Goal: Transaction & Acquisition: Book appointment/travel/reservation

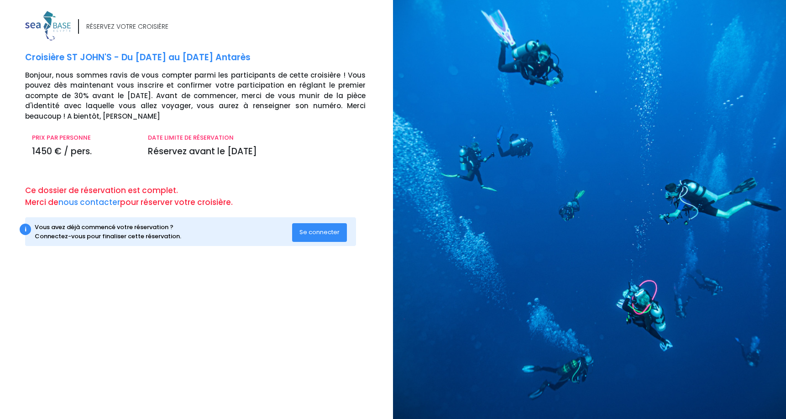
click at [324, 230] on span "Se connecter" at bounding box center [319, 232] width 40 height 9
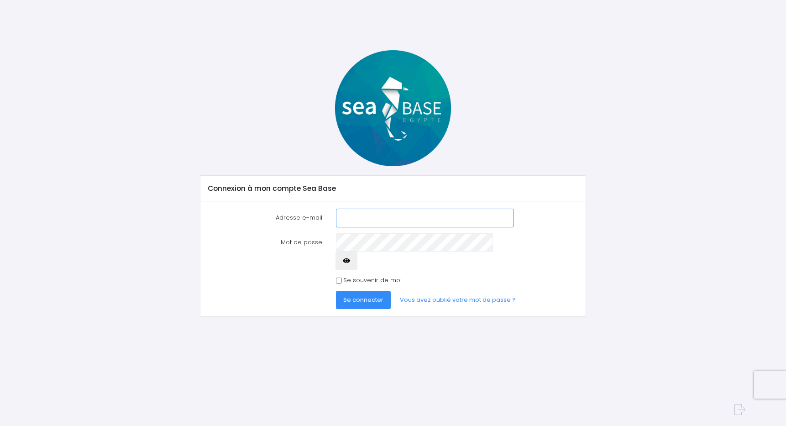
type input "celeseb@gmail.com"
click at [370, 295] on span "Se connecter" at bounding box center [363, 299] width 40 height 9
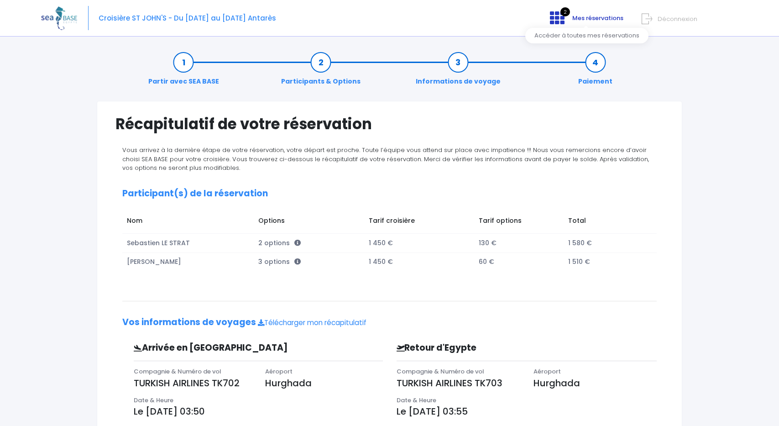
click at [579, 18] on span "Mes réservations" at bounding box center [597, 18] width 51 height 9
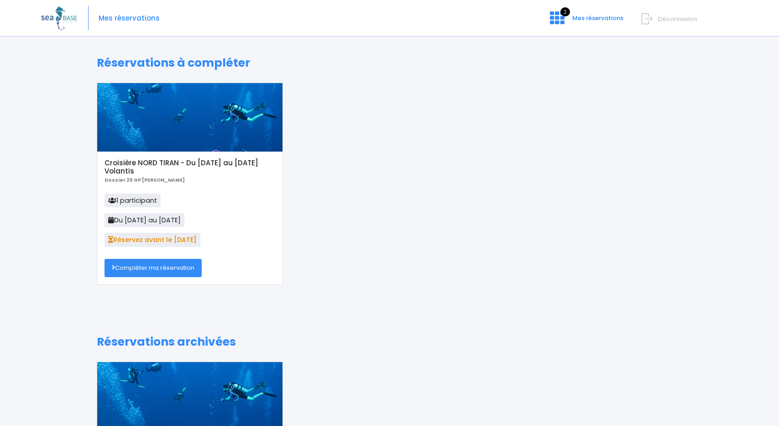
click at [176, 263] on link "Compléter ma réservation" at bounding box center [153, 268] width 97 height 18
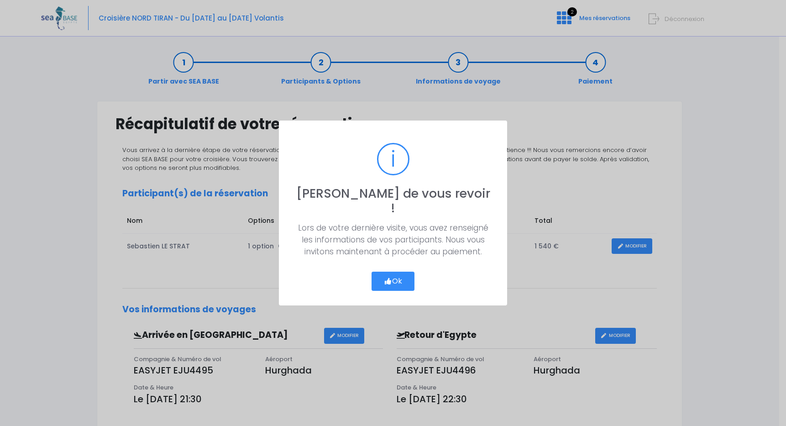
click at [397, 272] on button "Ok" at bounding box center [393, 281] width 43 height 19
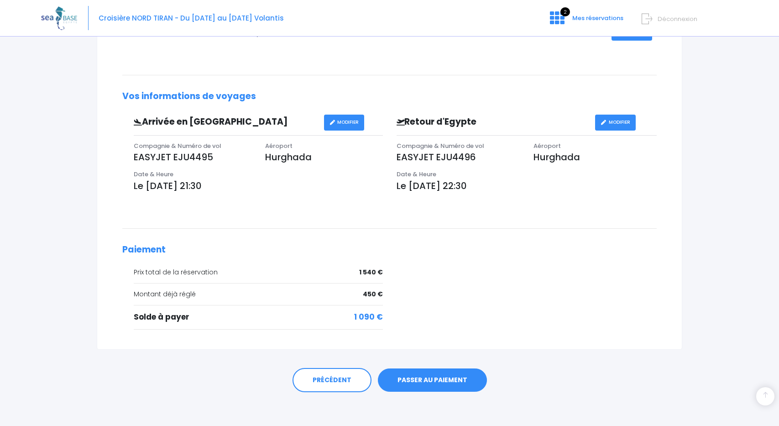
scroll to position [213, 0]
click at [435, 377] on link "PASSER AU PAIEMENT" at bounding box center [432, 381] width 109 height 24
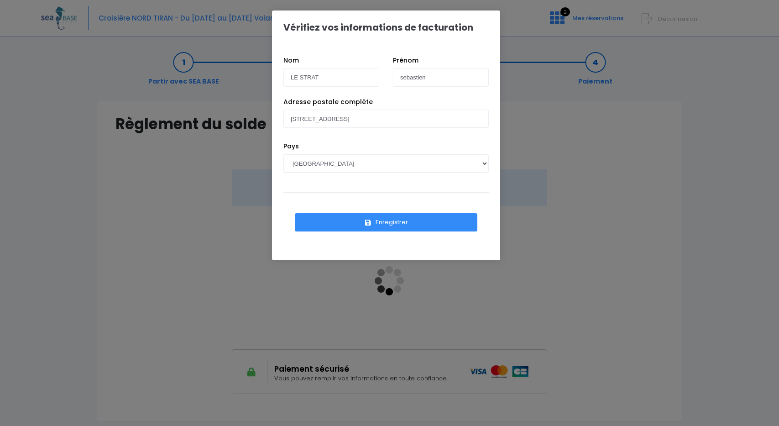
click at [396, 220] on button "Enregistrer" at bounding box center [386, 222] width 183 height 18
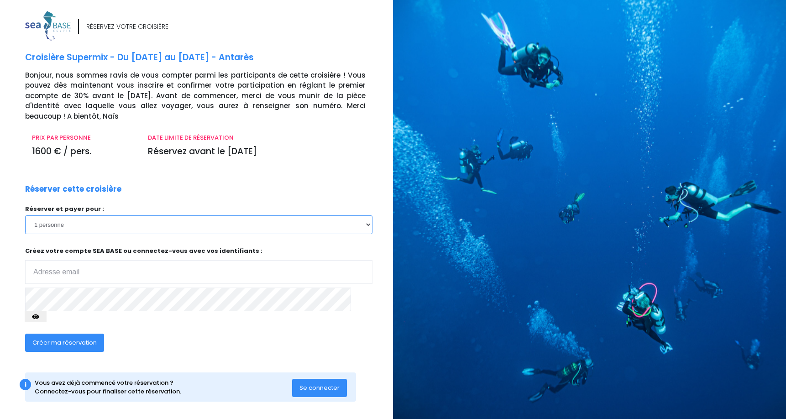
select select "2"
click at [130, 272] on input "email" at bounding box center [198, 272] width 347 height 24
type input "celeseb@gmail.com"
click at [83, 338] on span "Créer ma réservation" at bounding box center [64, 342] width 64 height 9
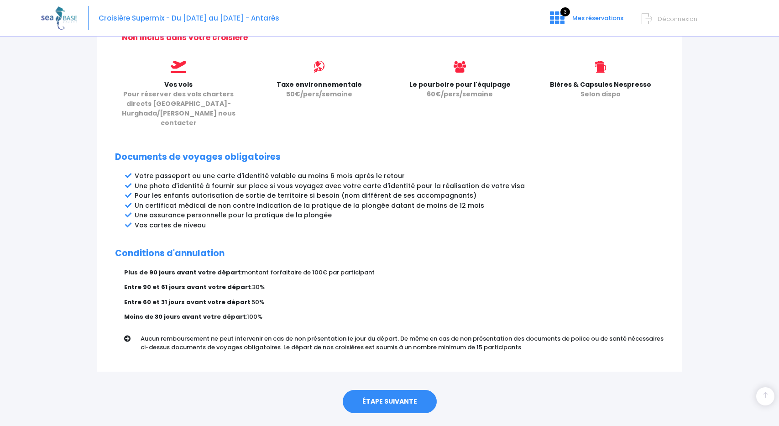
scroll to position [394, 0]
click at [415, 390] on link "ÉTAPE SUIVANTE" at bounding box center [390, 402] width 94 height 24
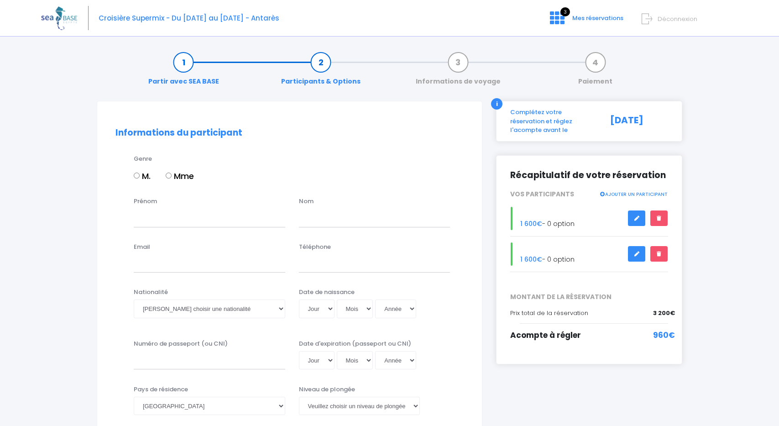
click at [136, 175] on input "M." at bounding box center [137, 176] width 6 height 6
radio input "true"
type input "Sébastien"
type input "LE STRAT"
type input "celeseb@gmail.com"
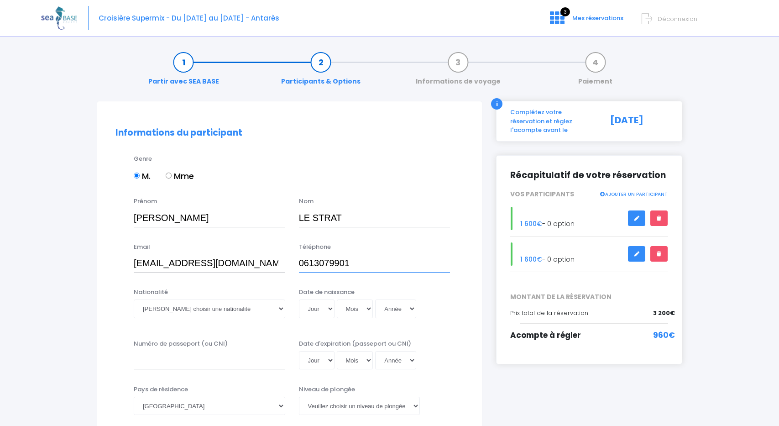
type input "0613079901"
select select "Française"
select select "24"
select select "01"
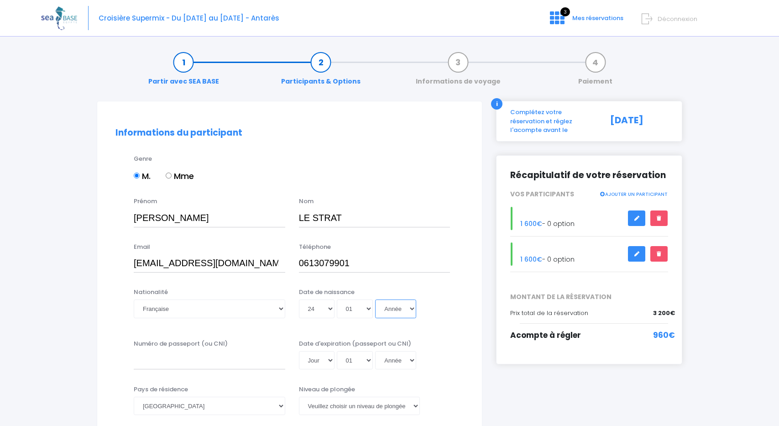
select select "1976"
type input "1976-01-24"
select select "30"
select select "11"
select select "1974"
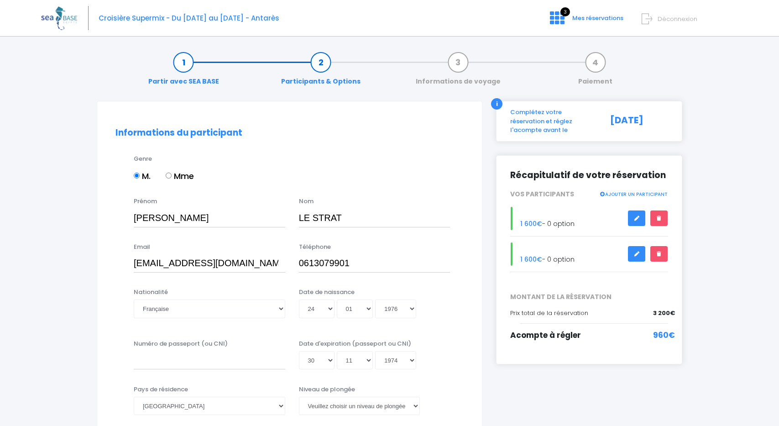
type input "1974-11-30"
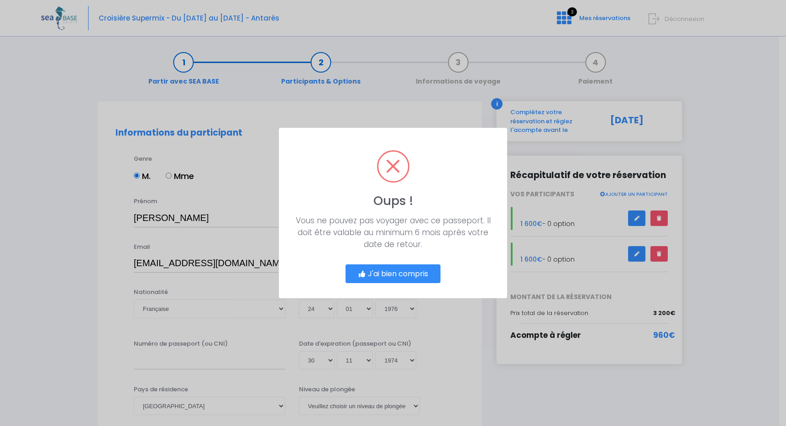
click at [417, 275] on button "J'ai bien compris" at bounding box center [393, 273] width 95 height 19
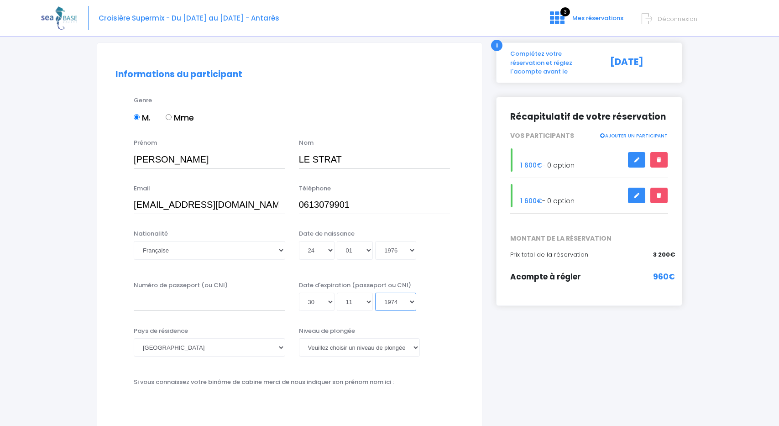
scroll to position [70, 0]
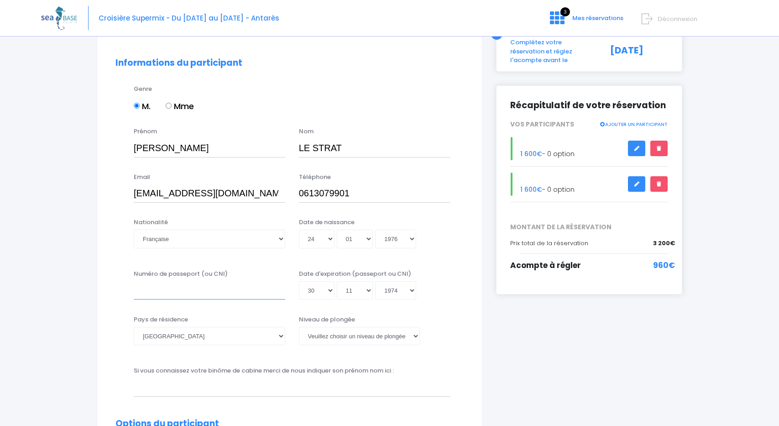
click at [232, 290] on input "Numéro de passeport (ou CNI)" at bounding box center [210, 290] width 152 height 18
type input "19FH30938"
select select "20"
type input "1974-11-20"
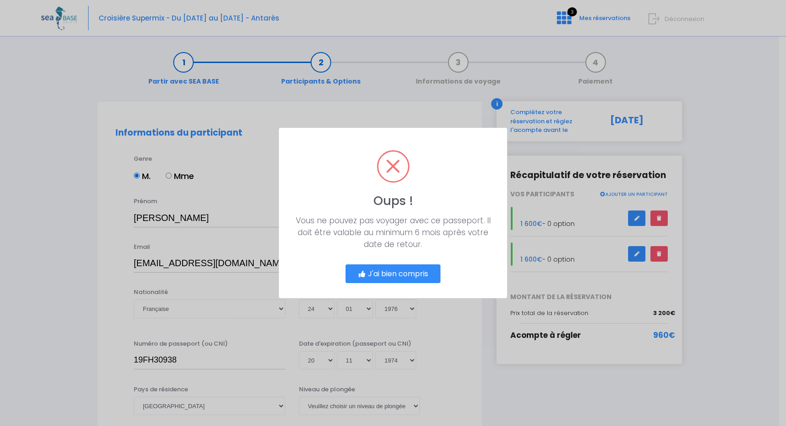
click at [389, 276] on button "J'ai bien compris" at bounding box center [393, 273] width 95 height 19
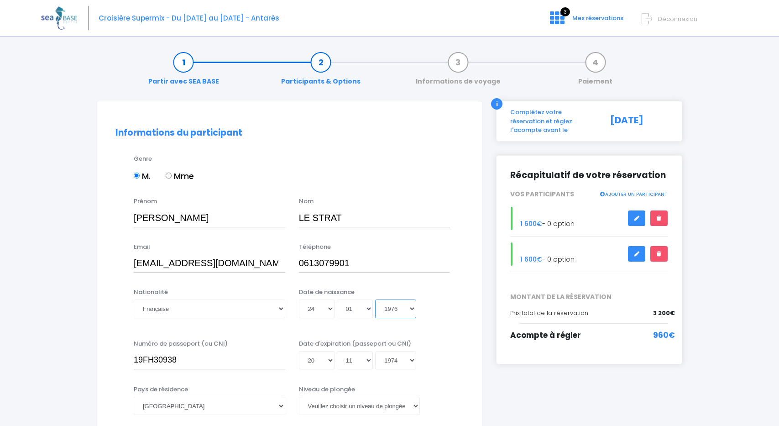
select select "2029"
type input "2029-01-24"
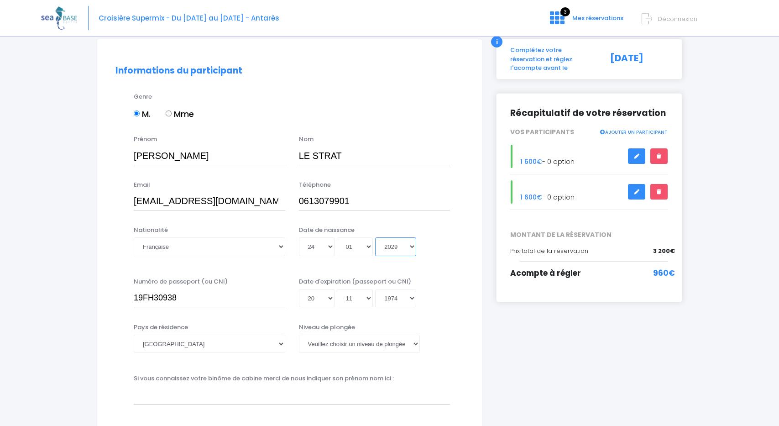
scroll to position [68, 0]
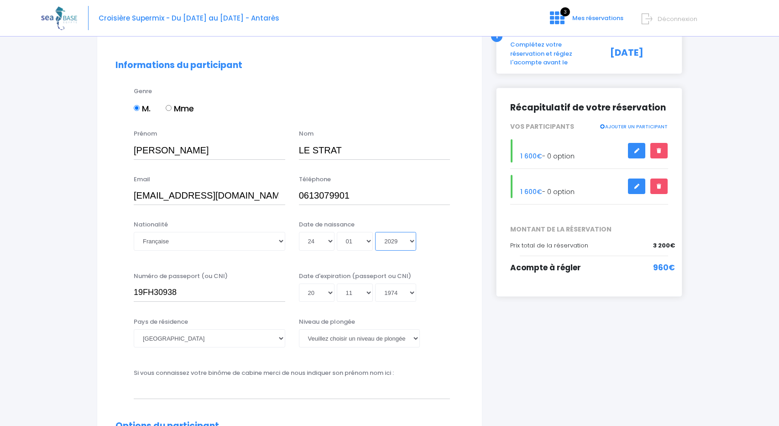
select select "1976"
type input "1976-01-24"
select select "2029"
type input "2029-11-20"
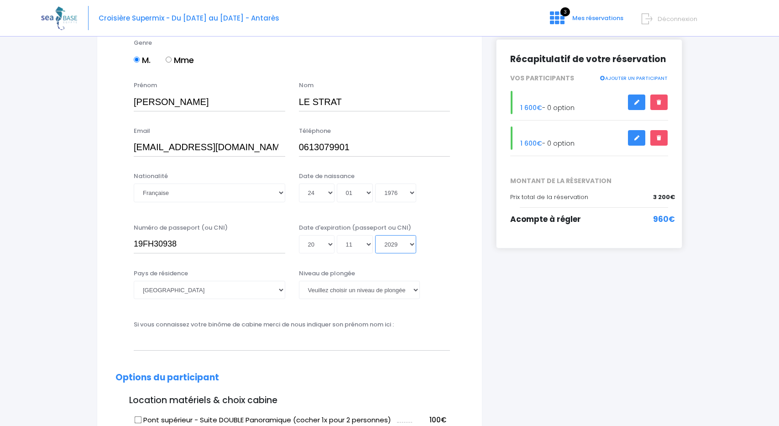
scroll to position [117, 0]
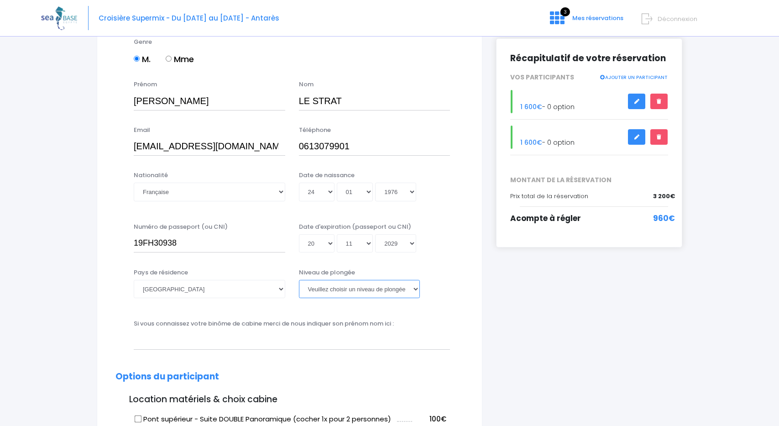
select select "N3"
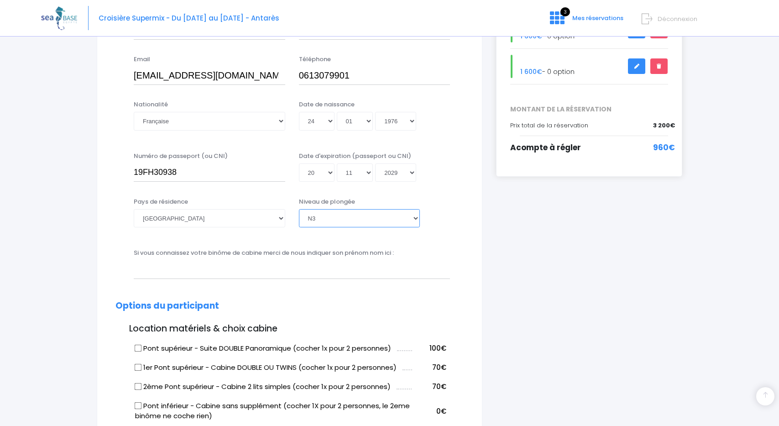
scroll to position [193, 0]
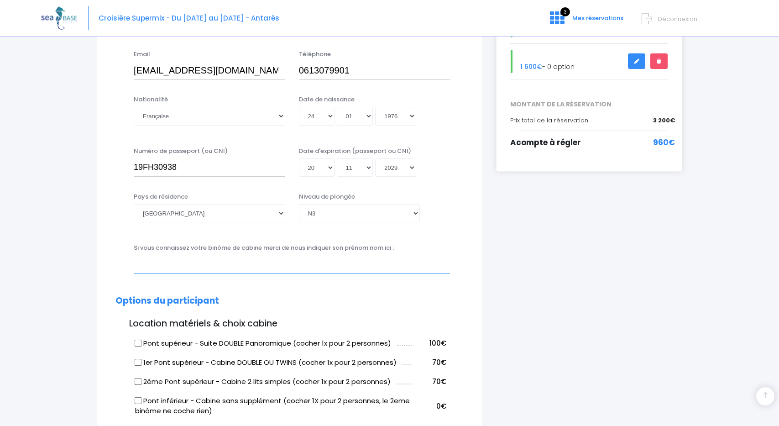
click at [293, 266] on input "text" at bounding box center [292, 264] width 316 height 18
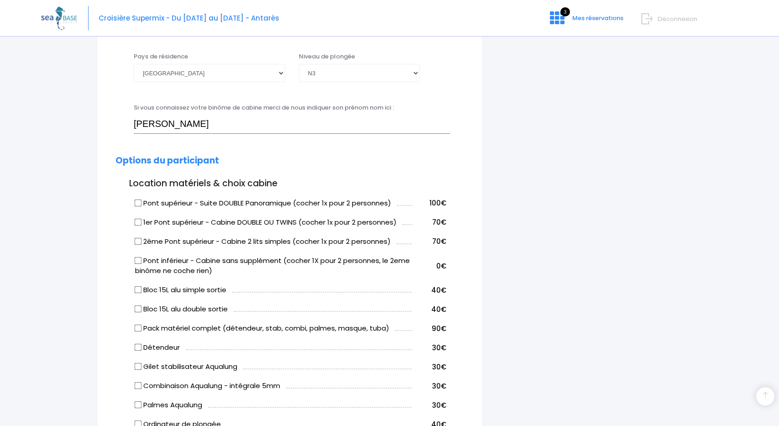
scroll to position [342, 0]
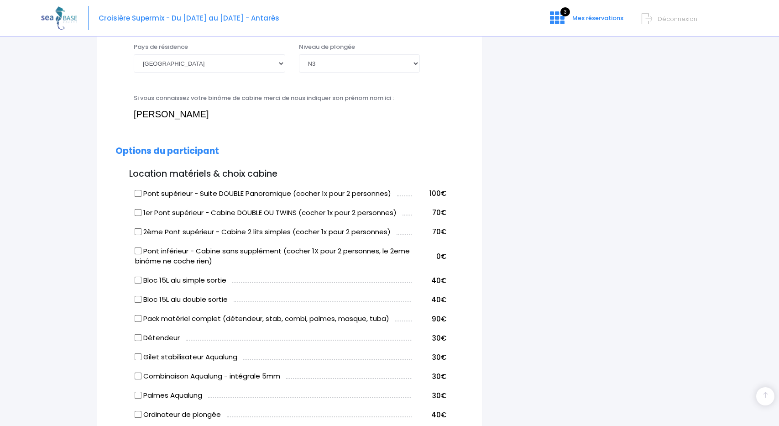
type input "Stéphanie"
click at [136, 212] on input "1er Pont supérieur - Cabine DOUBLE OU TWINS (cocher 1x pour 2 personnes)" at bounding box center [138, 212] width 7 height 7
checkbox input "true"
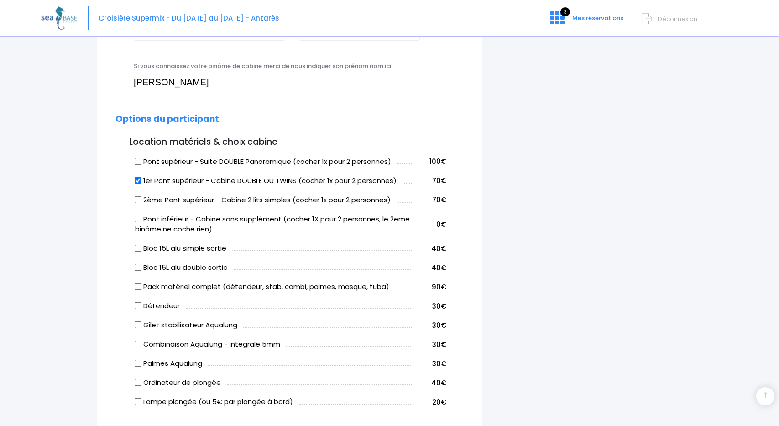
scroll to position [375, 0]
click at [140, 265] on input "Bloc 15L alu double sortie" at bounding box center [138, 266] width 7 height 7
checkbox input "true"
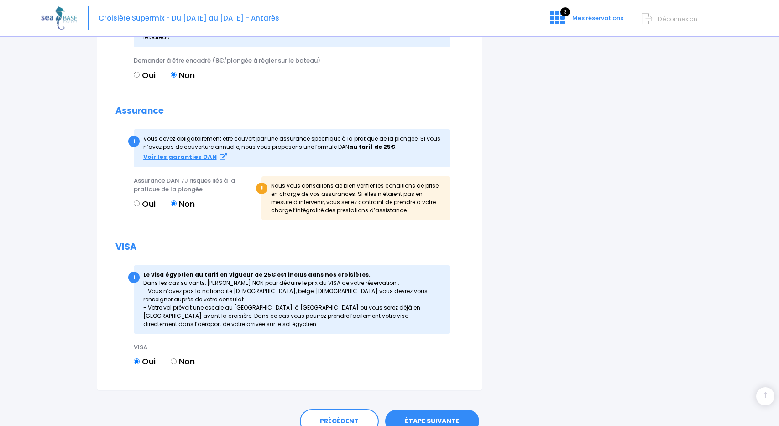
scroll to position [915, 0]
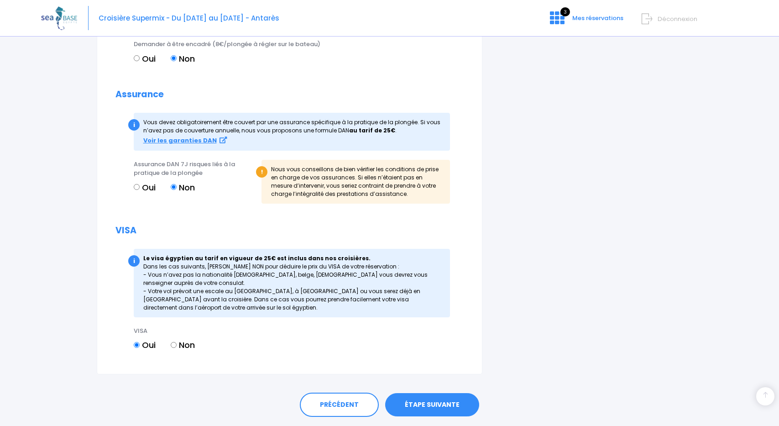
click at [443, 397] on link "ÉTAPE SUIVANTE" at bounding box center [432, 405] width 94 height 24
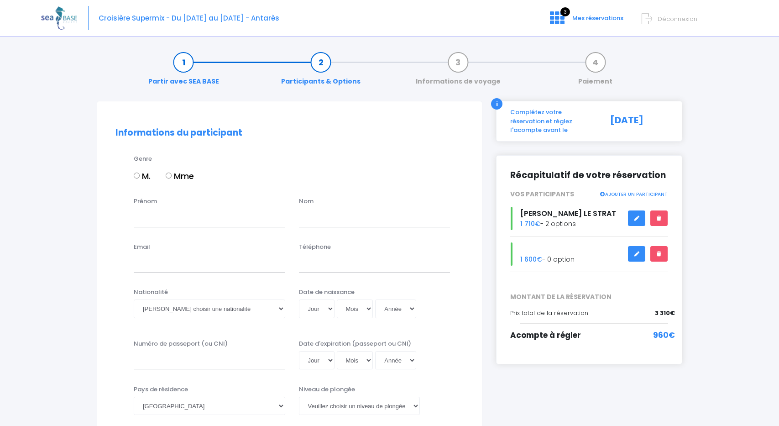
click at [168, 177] on input "Mme" at bounding box center [169, 176] width 6 height 6
radio input "true"
type input "[PERSON_NAME]"
type input "LE STRAT"
type input "[EMAIL_ADDRESS][DOMAIN_NAME]"
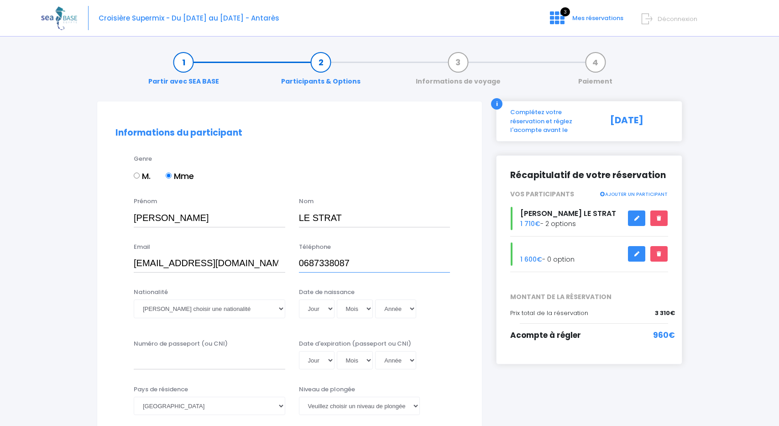
type input "0687338087"
select select "Française"
select select "30"
select select "11"
select select "1974"
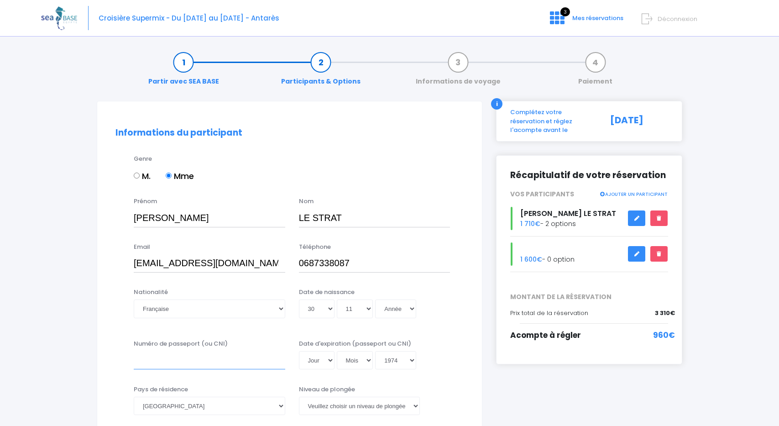
click at [197, 357] on input "Numéro de passeport (ou CNI)" at bounding box center [210, 360] width 152 height 18
type input "19fK75752"
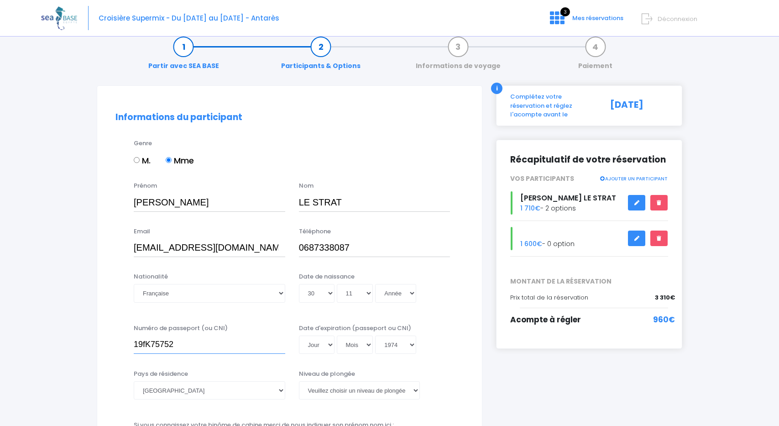
scroll to position [22, 0]
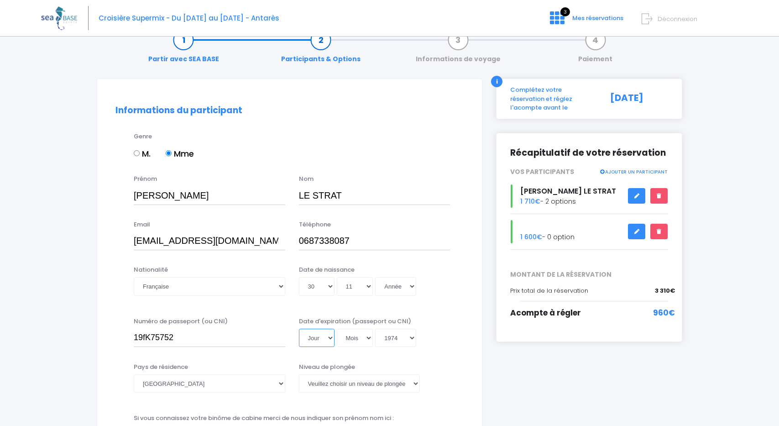
select select "04"
select select "12"
type input "1974-12-04"
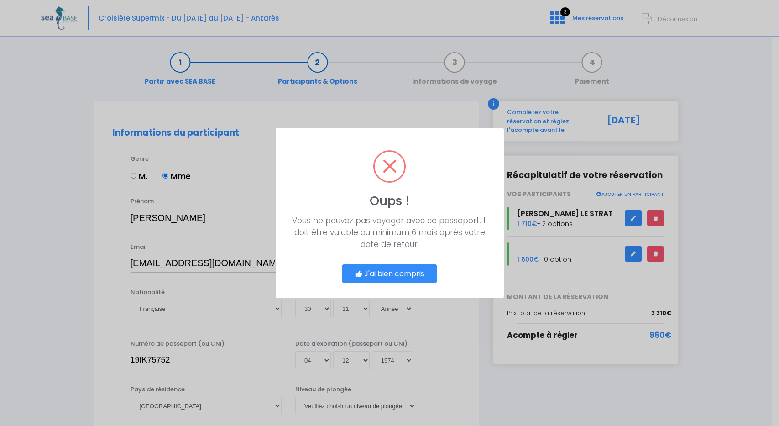
scroll to position [0, 0]
click at [398, 268] on button "J'ai bien compris" at bounding box center [393, 273] width 95 height 19
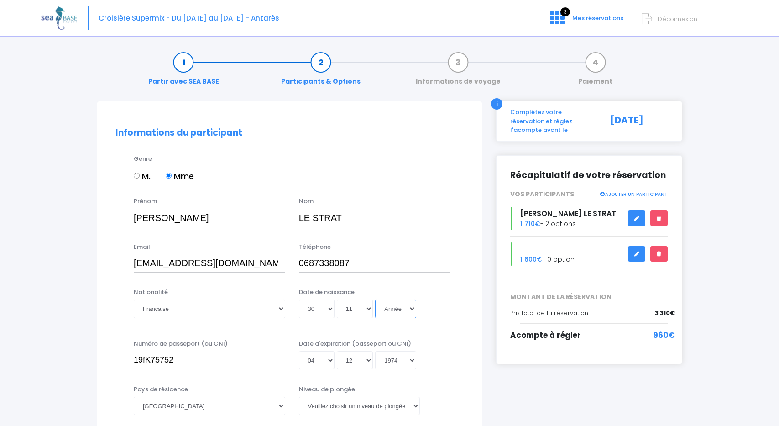
select select "1974"
type input "1974-11-30"
select select "2029"
type input "2029-12-04"
click at [433, 321] on div "Date de naissance Jour 01 02 03 04 05 06 07 08 09 10 11 12 13 14 15 16 17 18 19…" at bounding box center [374, 306] width 165 height 36
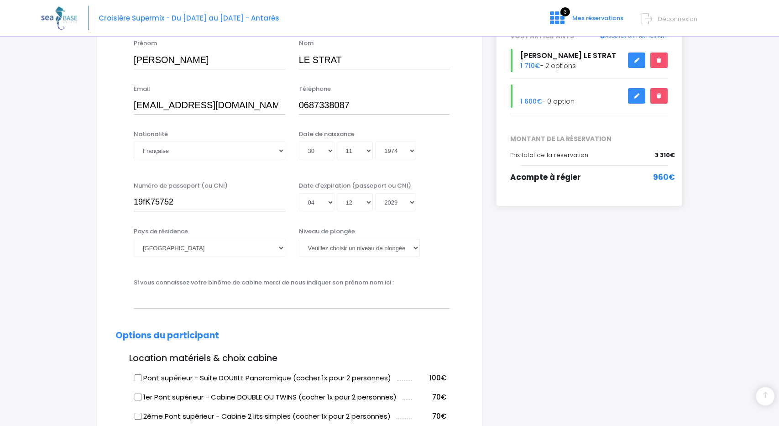
scroll to position [158, 0]
click at [145, 201] on input "19fK75752" at bounding box center [210, 202] width 152 height 18
type input "19FK75752"
select select "N2"
click at [275, 303] on input "text" at bounding box center [292, 298] width 316 height 18
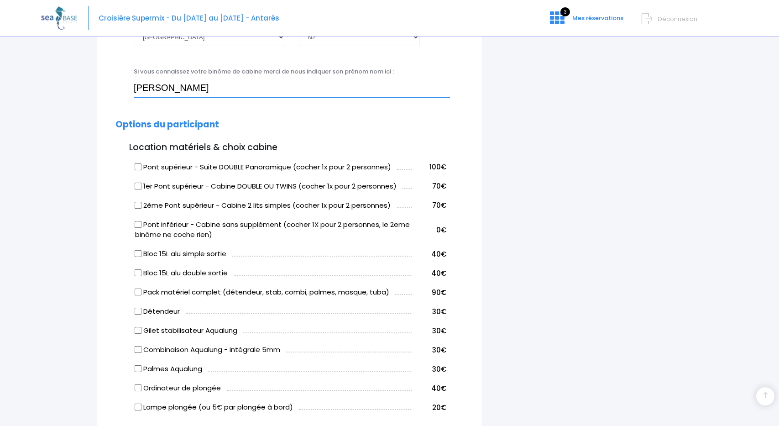
scroll to position [370, 0]
type input "Sébastien"
click at [138, 268] on input "Bloc 15L alu double sortie" at bounding box center [138, 271] width 7 height 7
checkbox input "true"
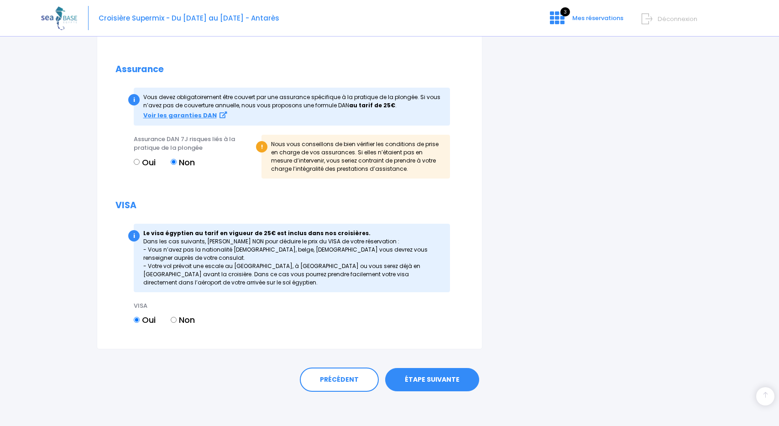
scroll to position [940, 0]
click at [451, 378] on link "ÉTAPE SUIVANTE" at bounding box center [432, 380] width 94 height 24
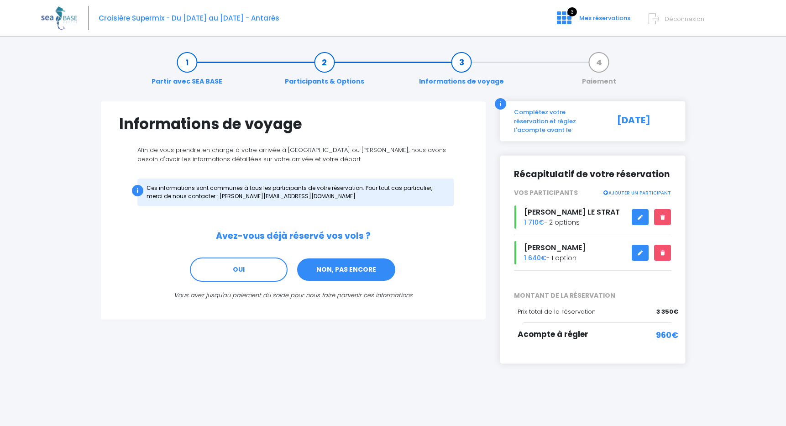
click at [314, 271] on link "NON, PAS ENCORE" at bounding box center [346, 269] width 100 height 25
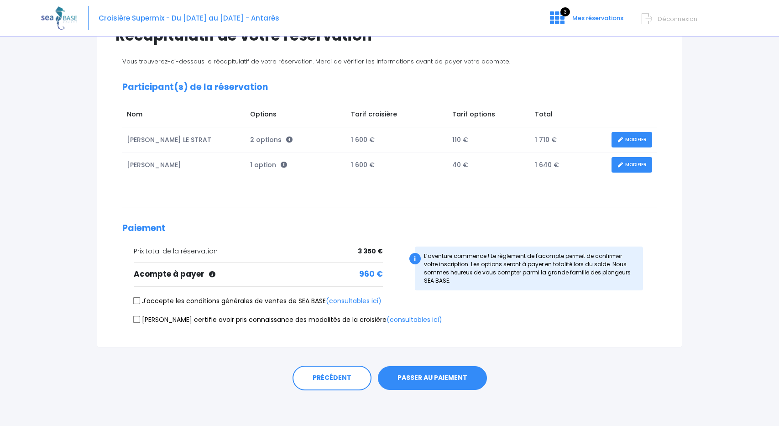
scroll to position [88, 0]
click at [135, 299] on input "J'accepte les conditions générales de ventes de SEA BASE (consultables ici)" at bounding box center [136, 301] width 7 height 7
checkbox input "true"
click at [135, 316] on input "[PERSON_NAME] certifie avoir pris connaissance des modalités de la croisière (c…" at bounding box center [136, 319] width 7 height 7
checkbox input "true"
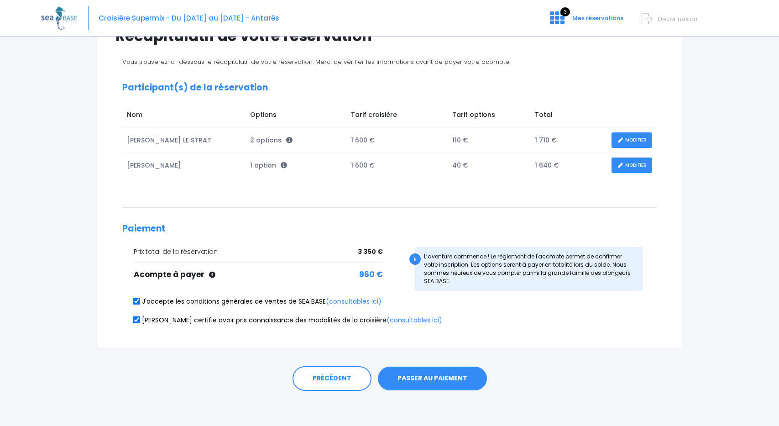
click at [435, 376] on button "PASSER AU PAIEMENT" at bounding box center [432, 379] width 109 height 24
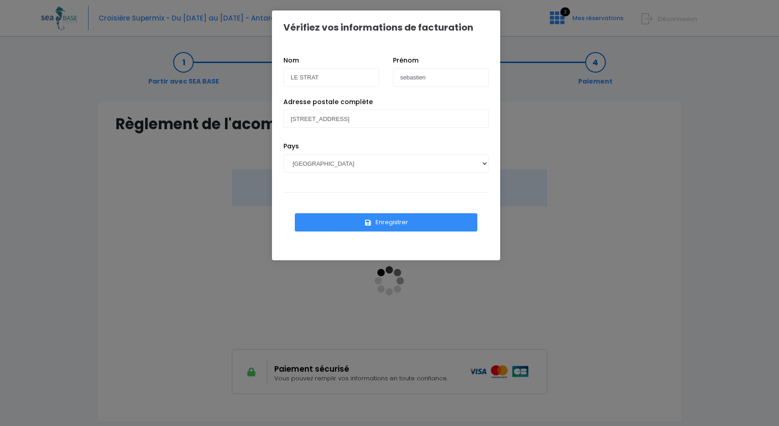
click at [383, 219] on button "Enregistrer" at bounding box center [386, 222] width 183 height 18
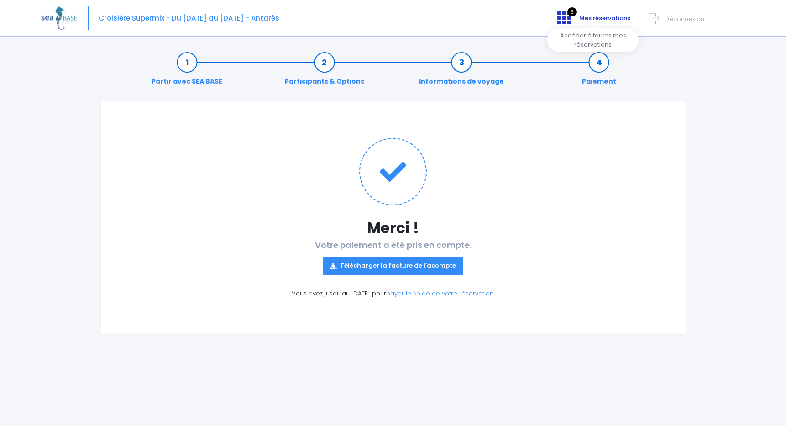
click at [587, 17] on span "Mes réservations" at bounding box center [604, 18] width 51 height 9
